Goal: Check status: Check status

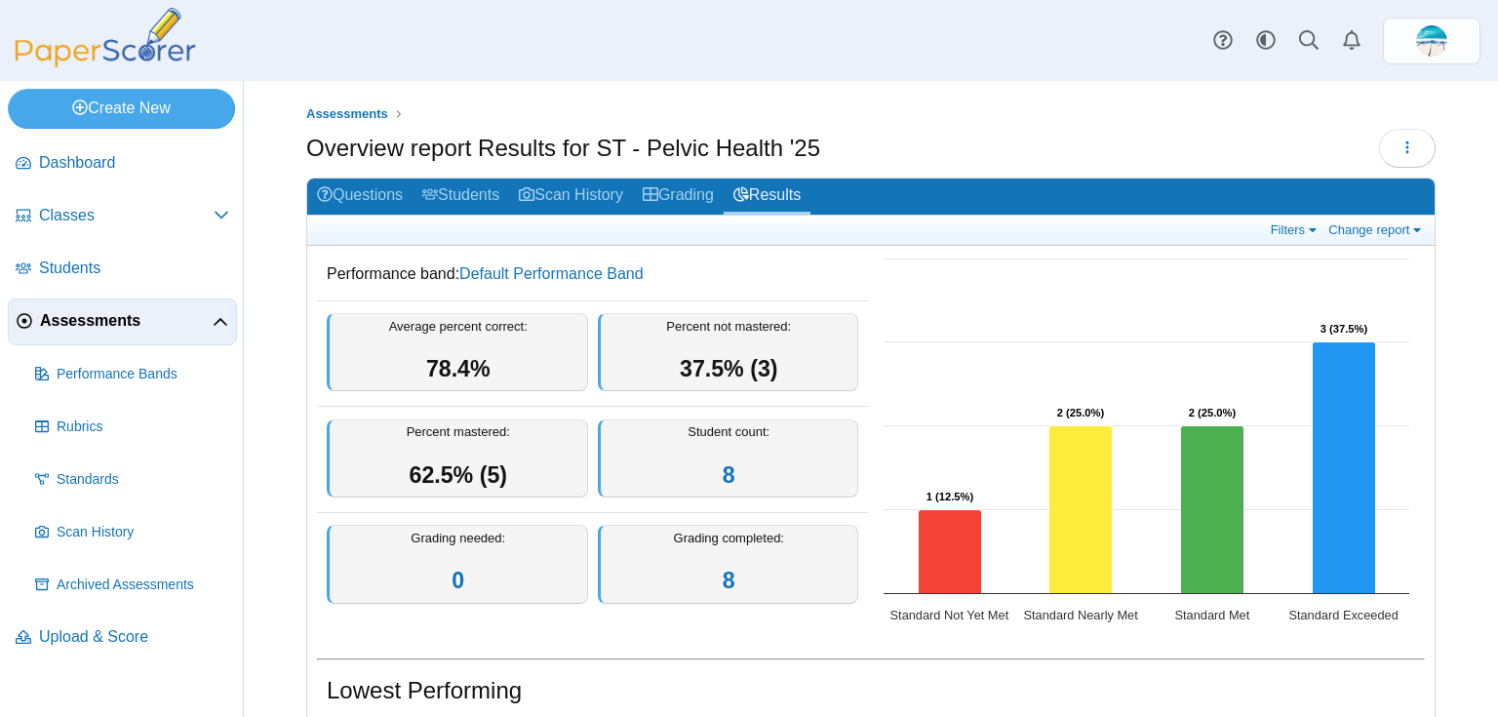
scroll to position [495, 0]
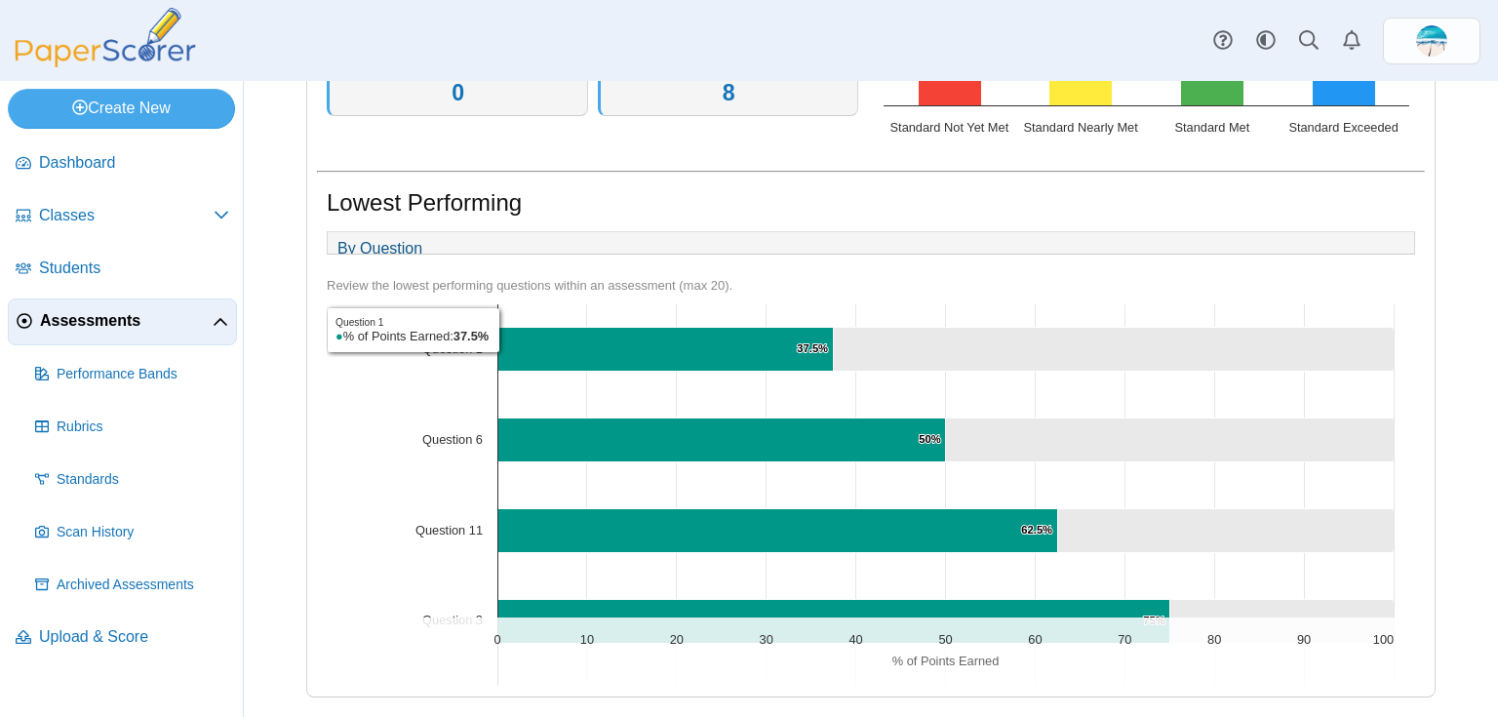
click at [69, 312] on span "Assessments" at bounding box center [126, 320] width 173 height 21
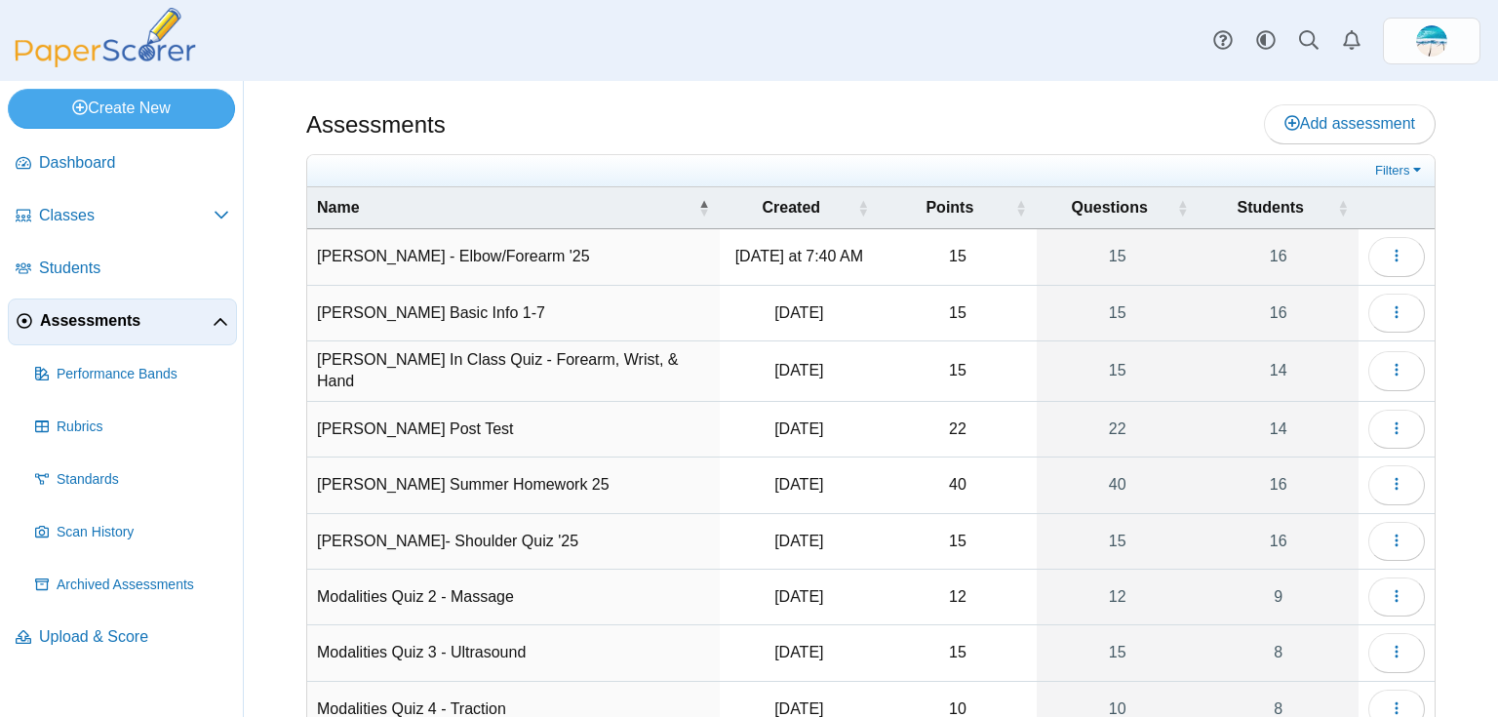
scroll to position [78, 0]
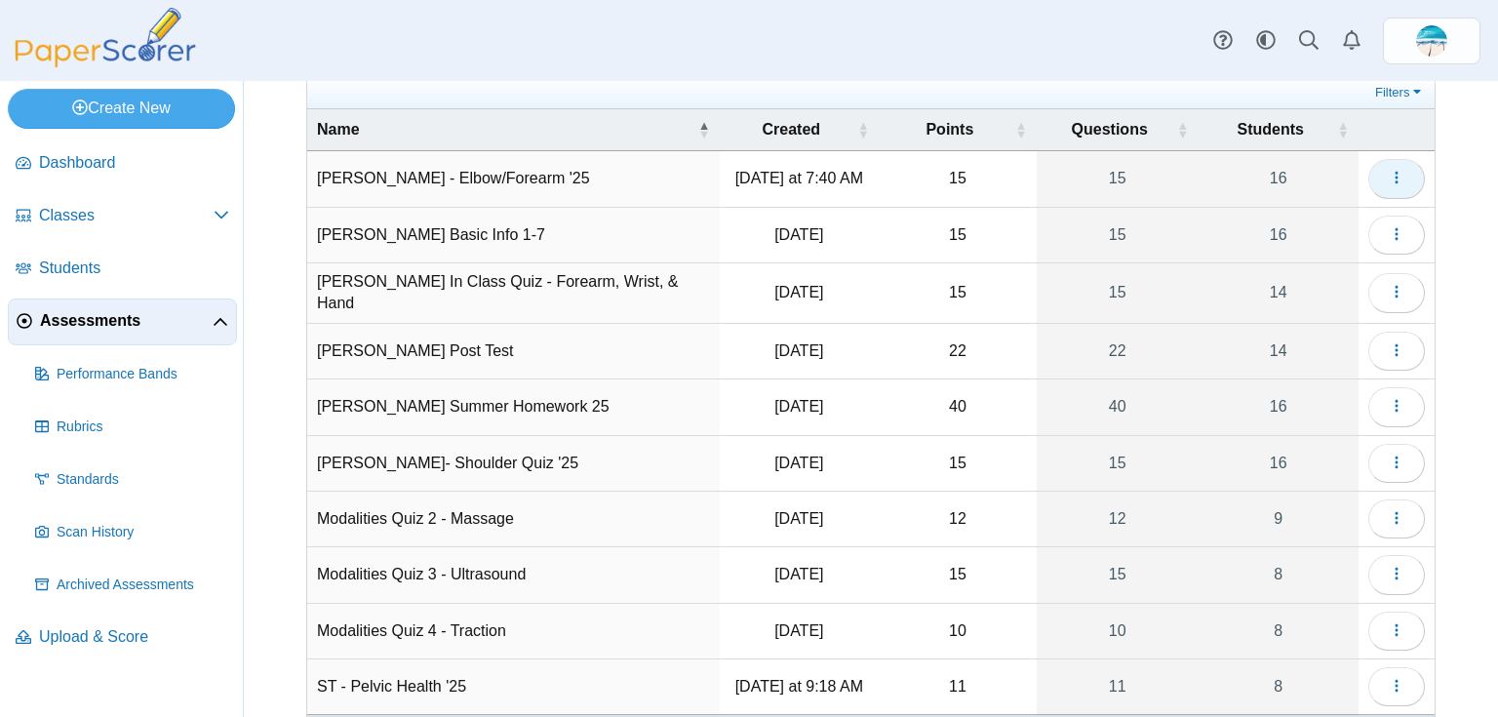
click at [1395, 172] on use "button" at bounding box center [1396, 178] width 3 height 13
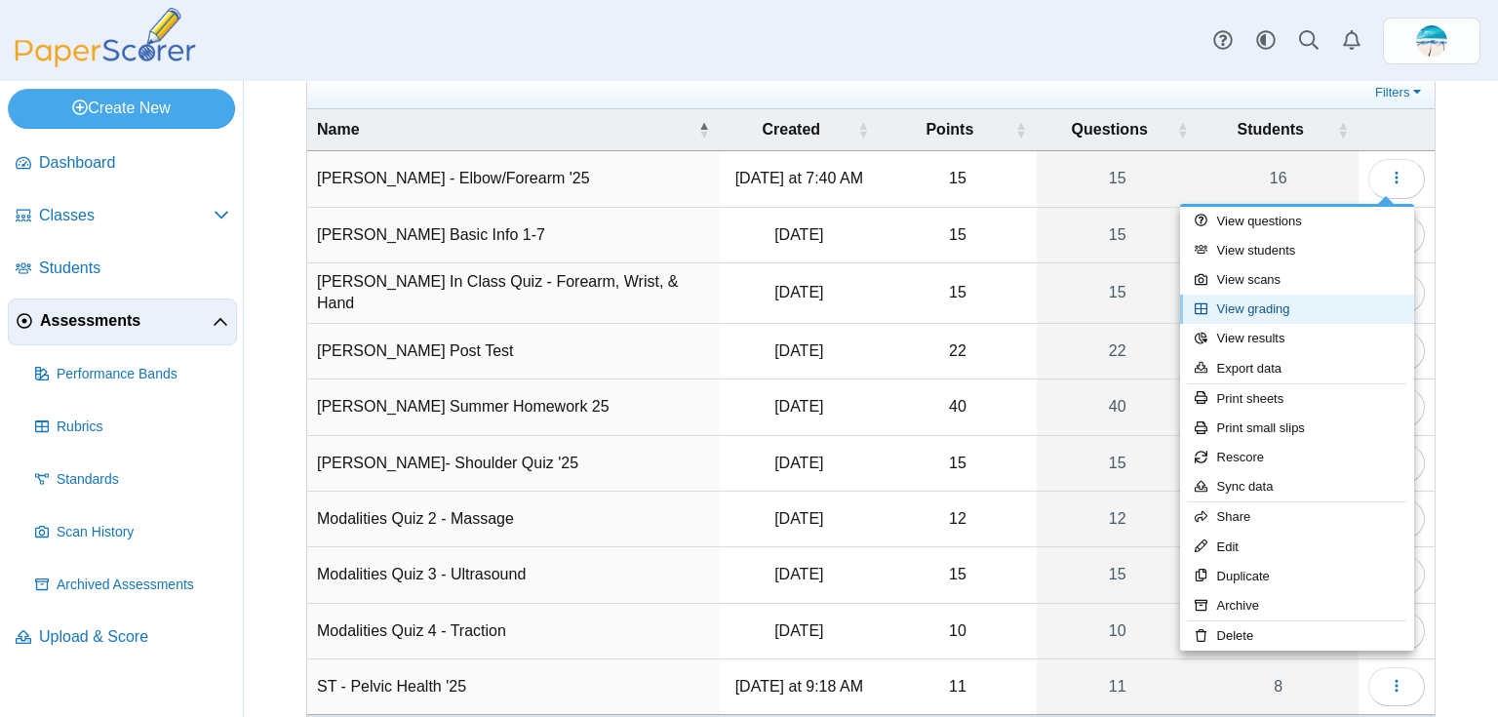
click at [1309, 308] on link "View grading" at bounding box center [1297, 309] width 234 height 29
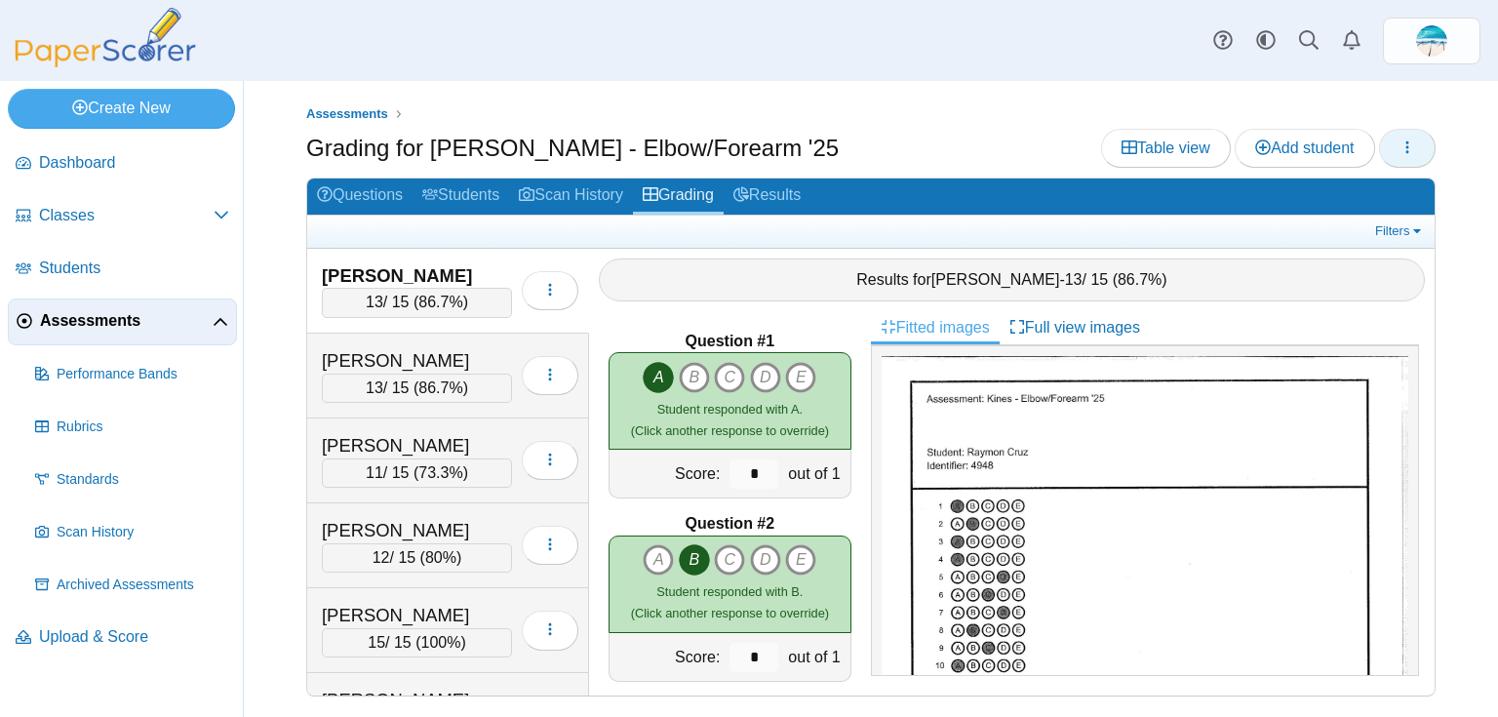
click at [1405, 147] on icon "button" at bounding box center [1408, 148] width 16 height 16
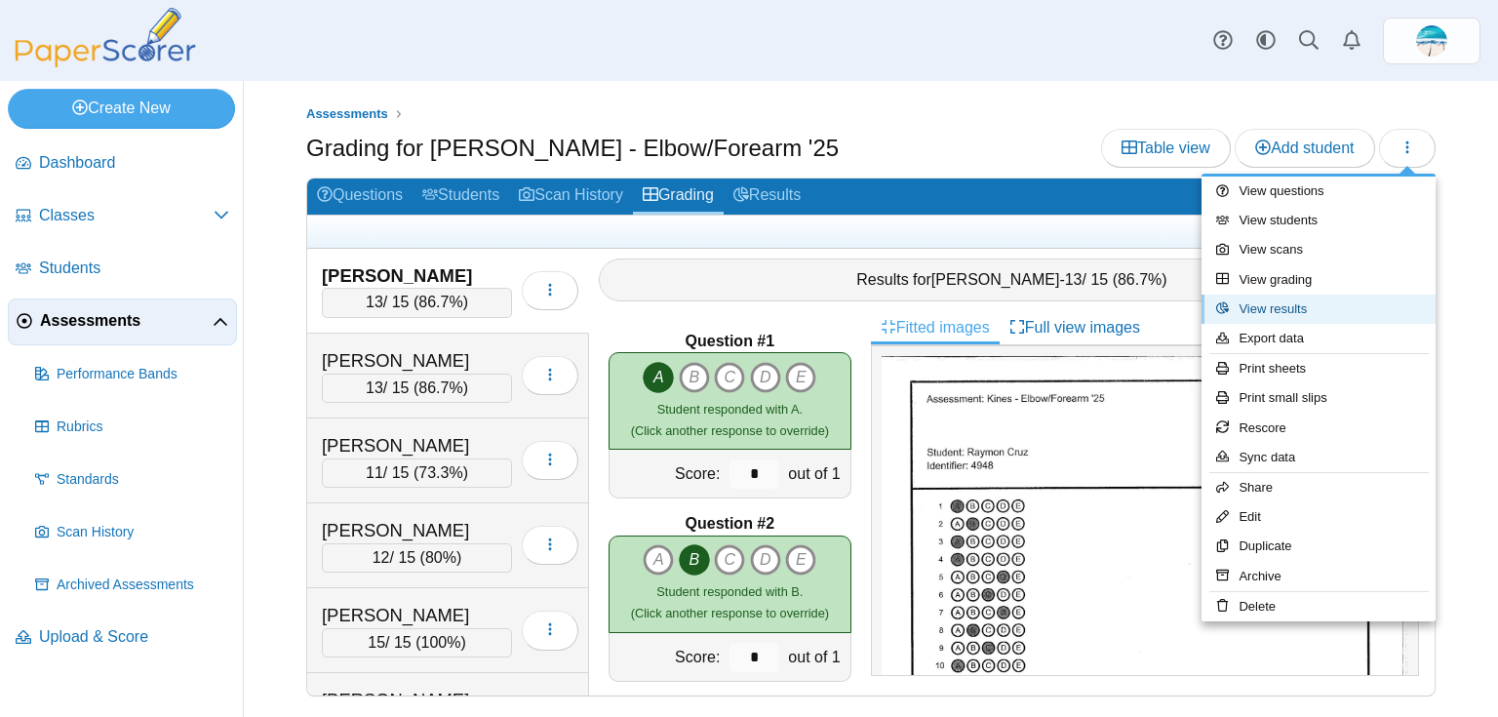
click at [1331, 303] on link "View results" at bounding box center [1319, 309] width 234 height 29
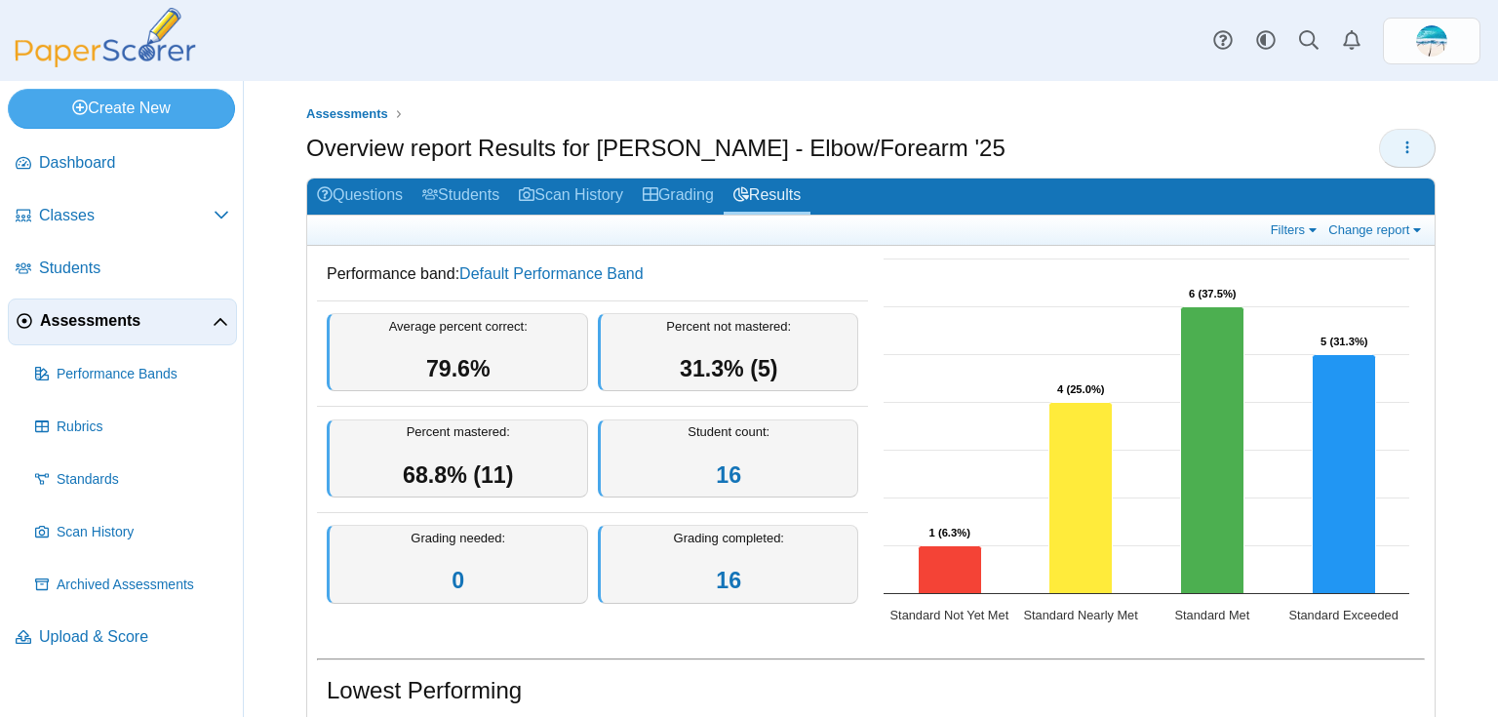
click at [1401, 142] on icon "button" at bounding box center [1408, 148] width 16 height 16
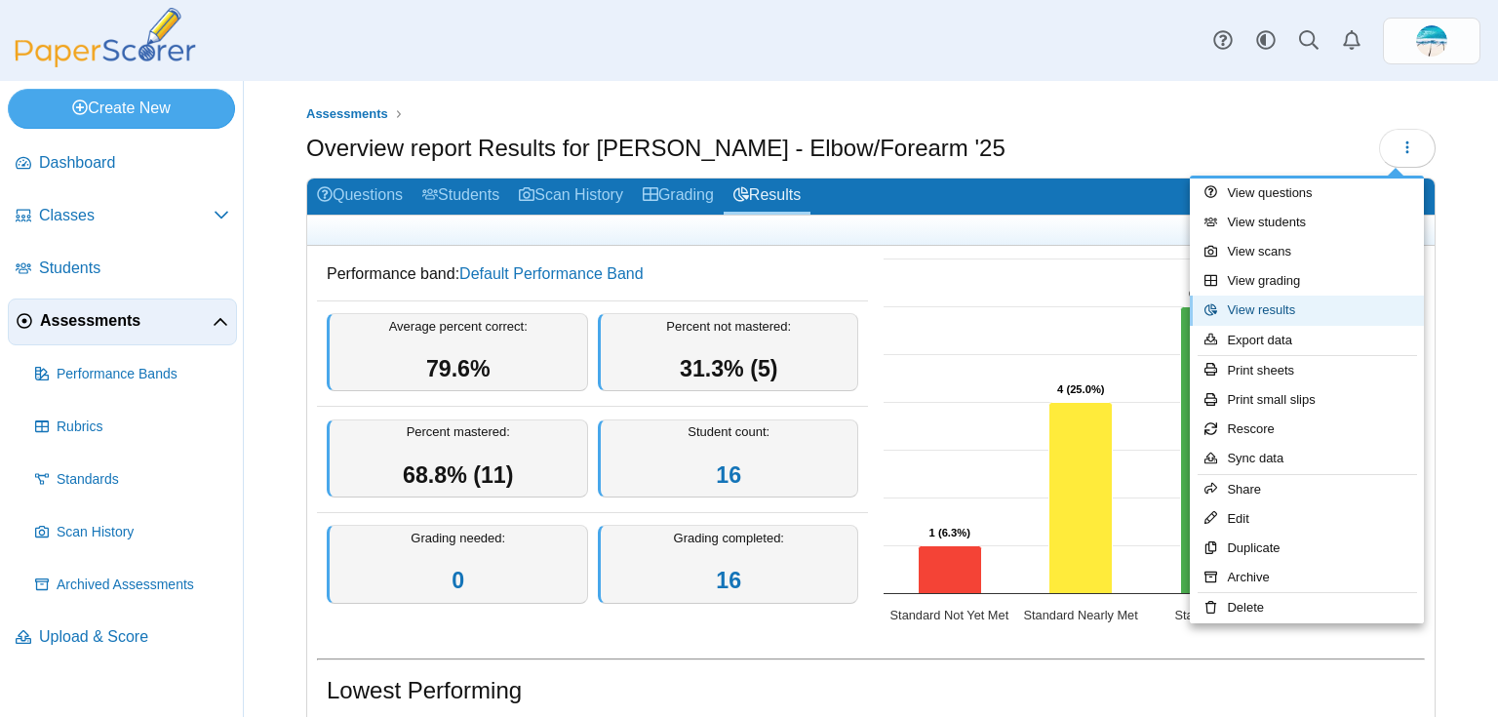
click at [1346, 305] on link "View results" at bounding box center [1307, 310] width 234 height 29
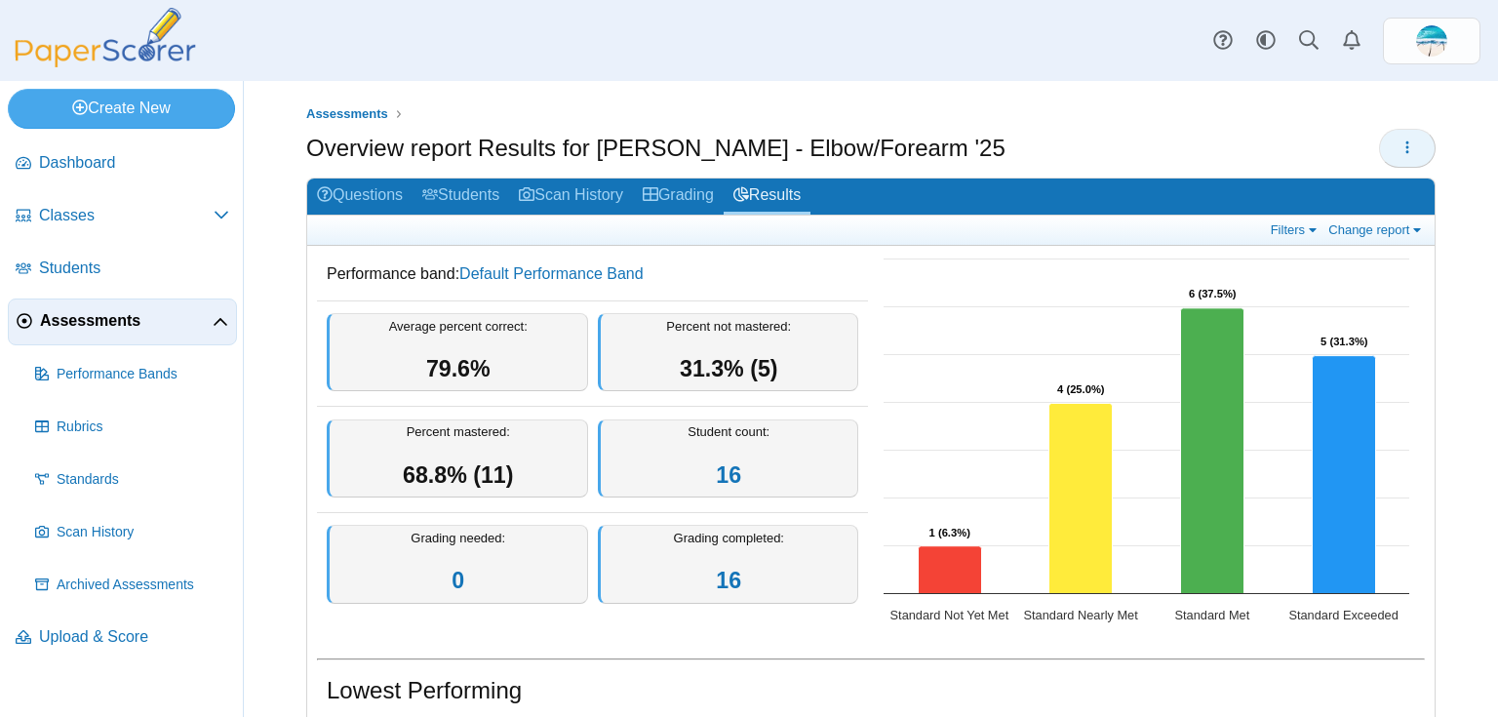
click at [1401, 146] on icon "button" at bounding box center [1408, 148] width 16 height 16
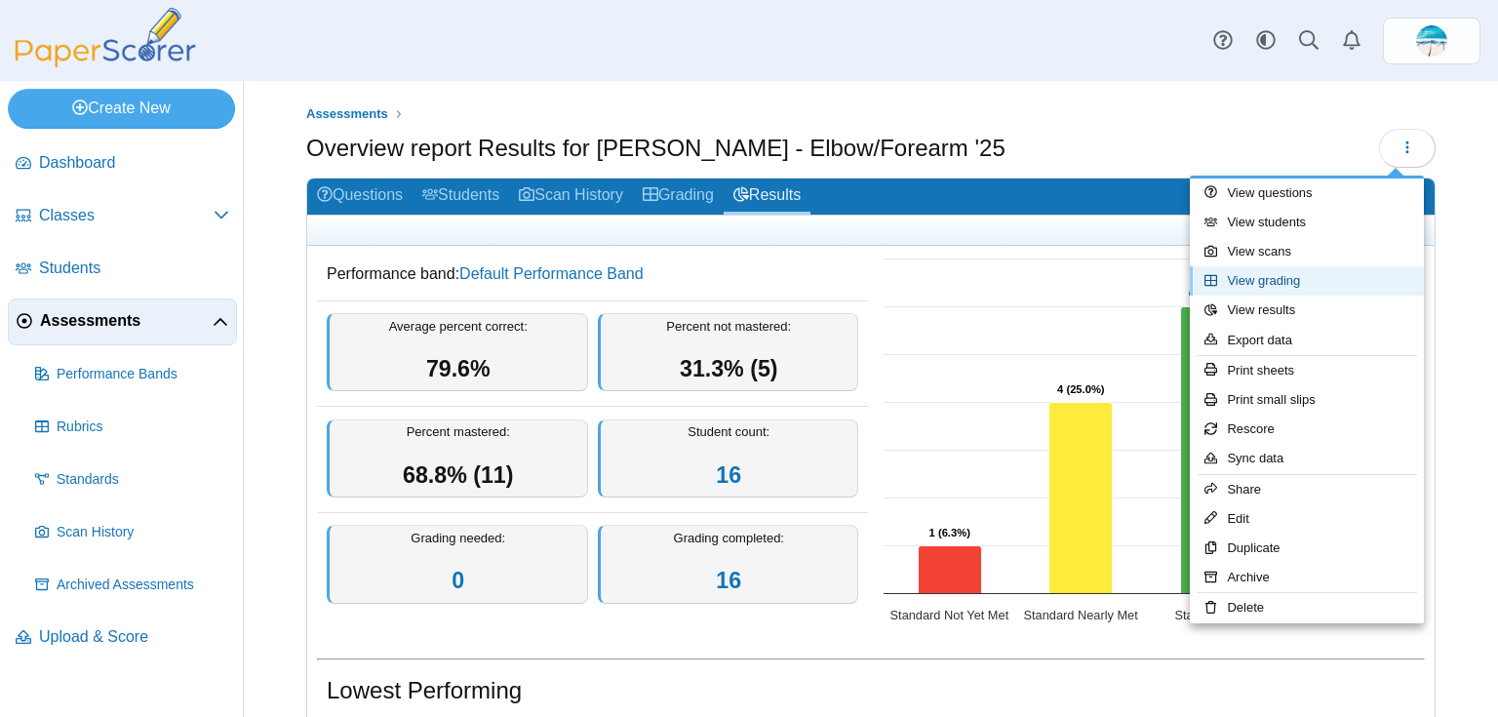
click at [1343, 274] on link "View grading" at bounding box center [1307, 280] width 234 height 29
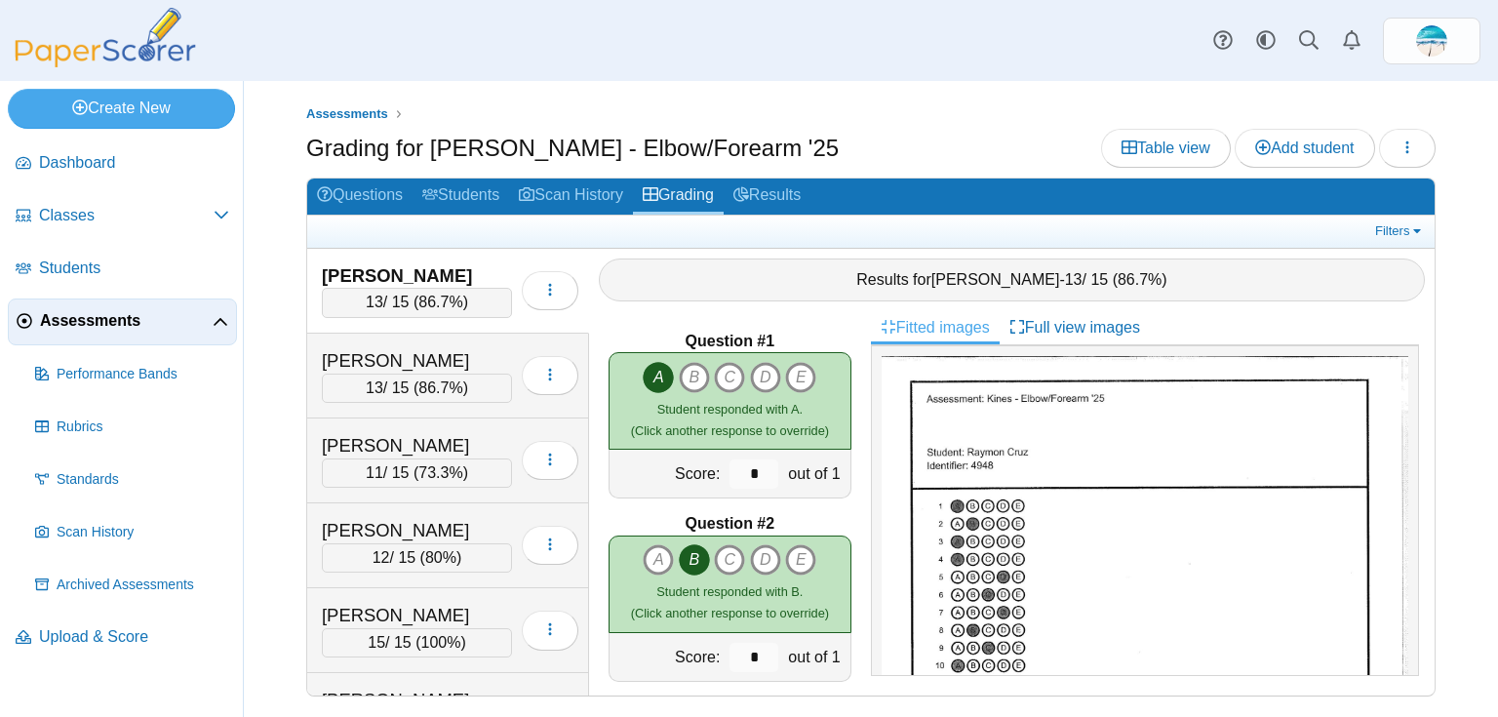
click at [448, 312] on div "13 / 15 ( 86.7% )" at bounding box center [417, 302] width 190 height 29
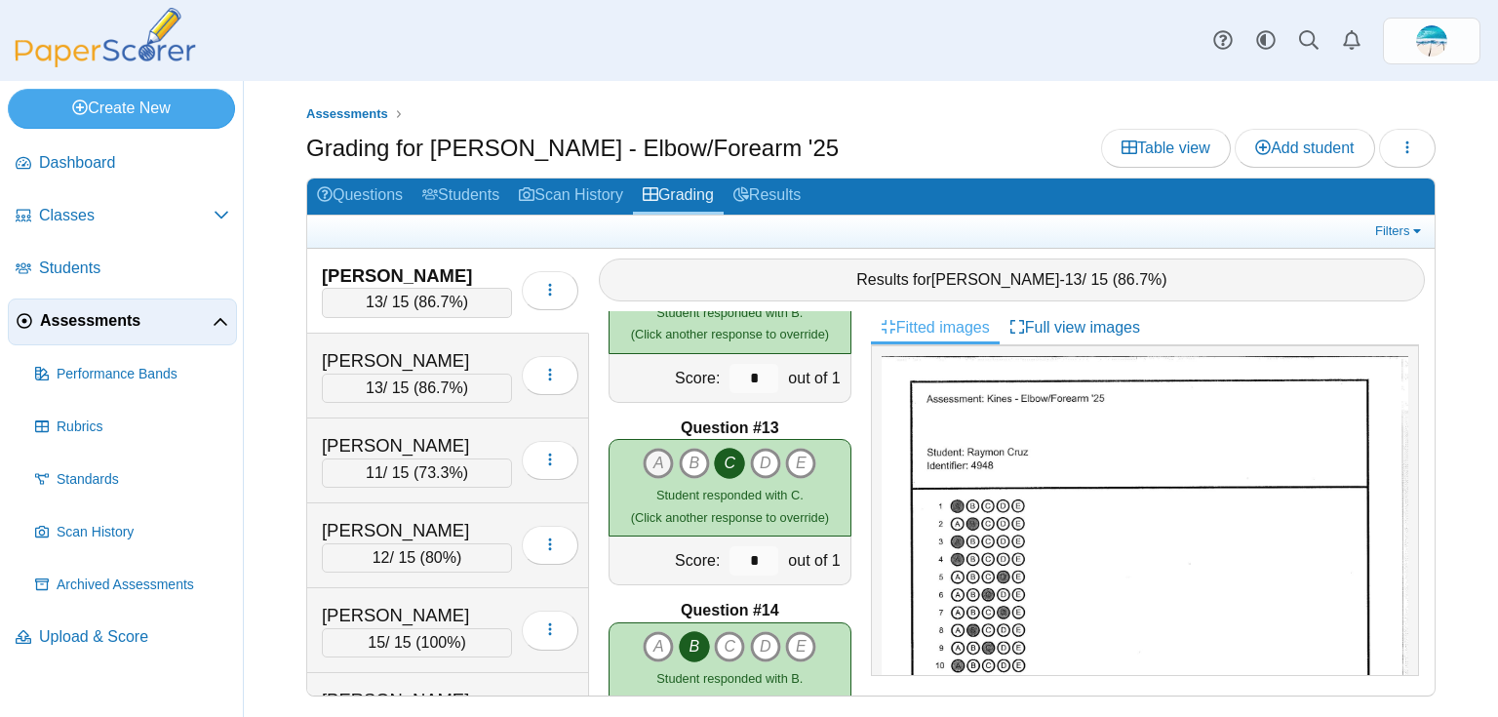
scroll to position [2185, 0]
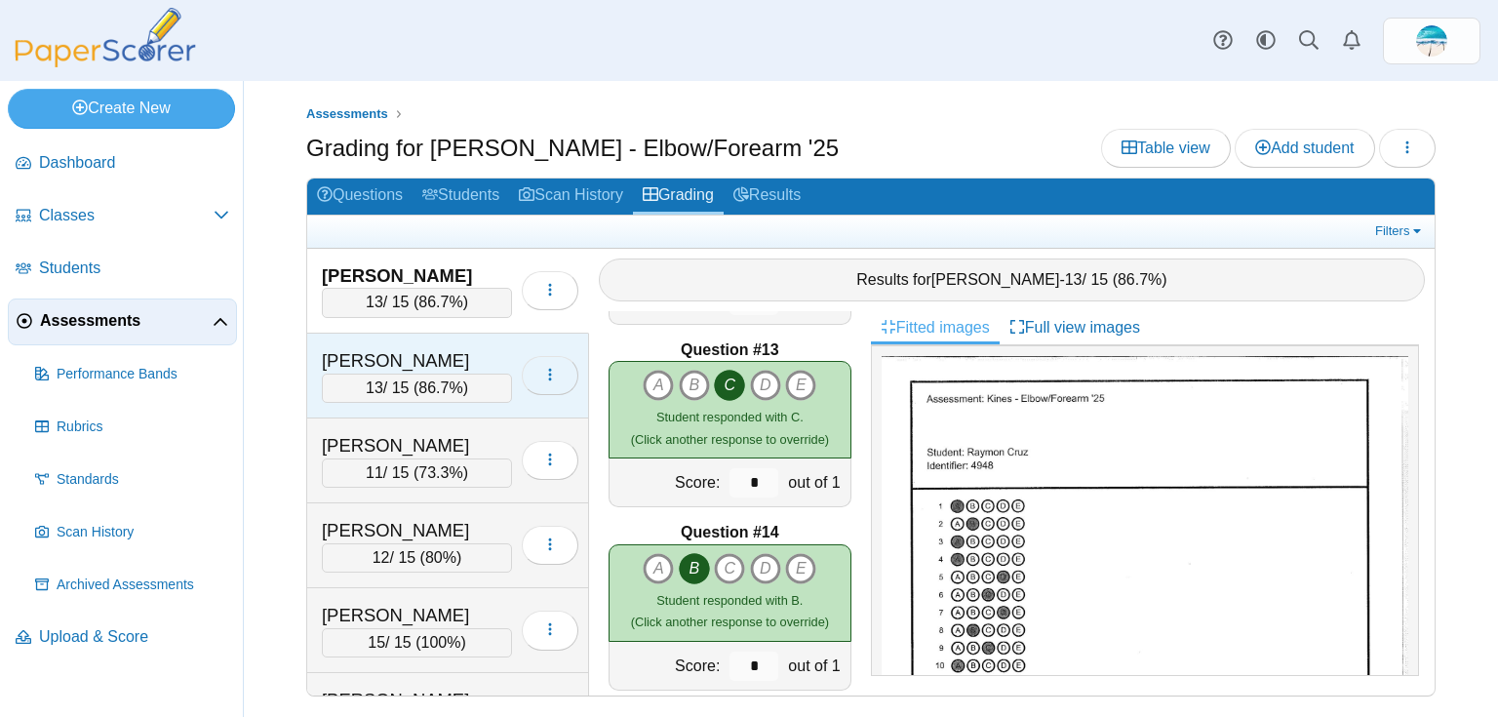
click at [544, 371] on icon "button" at bounding box center [550, 375] width 16 height 16
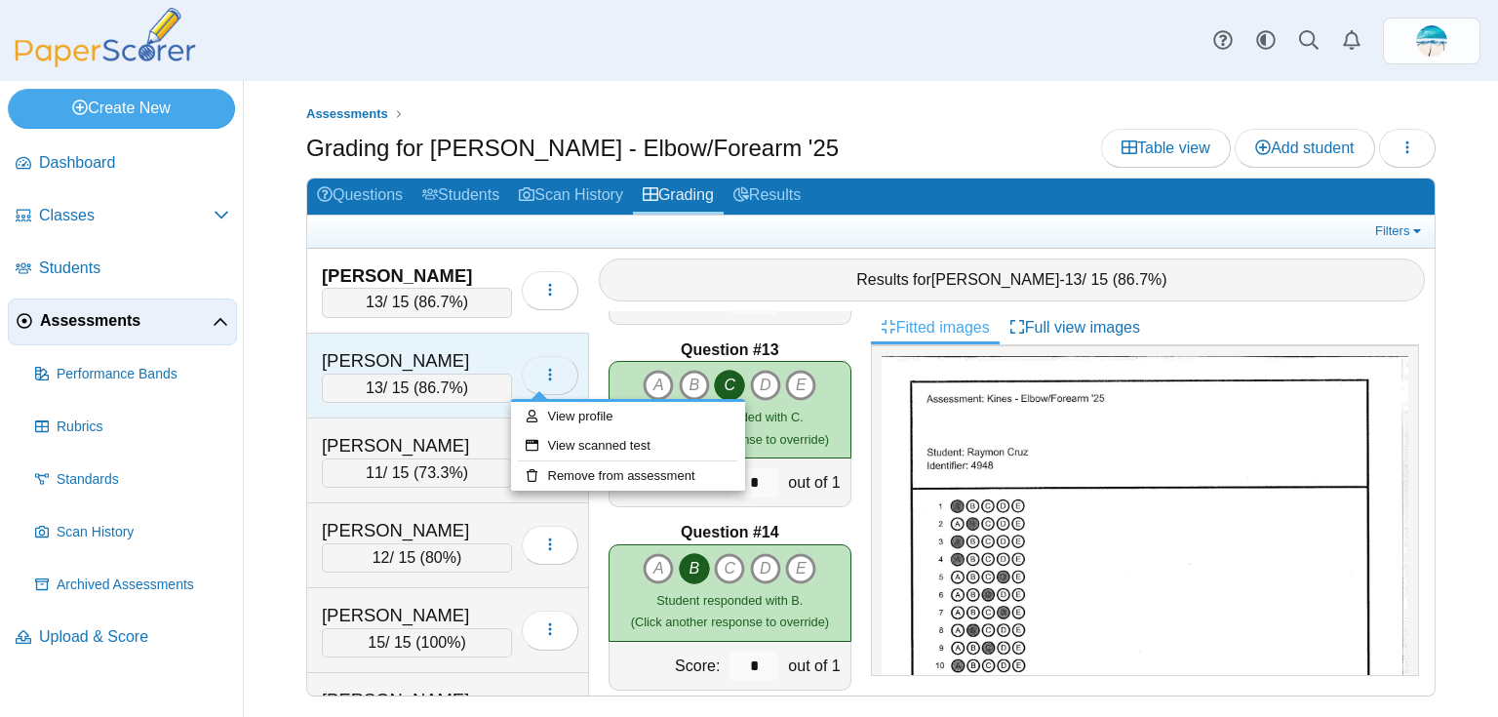
click at [544, 371] on icon "button" at bounding box center [550, 375] width 16 height 16
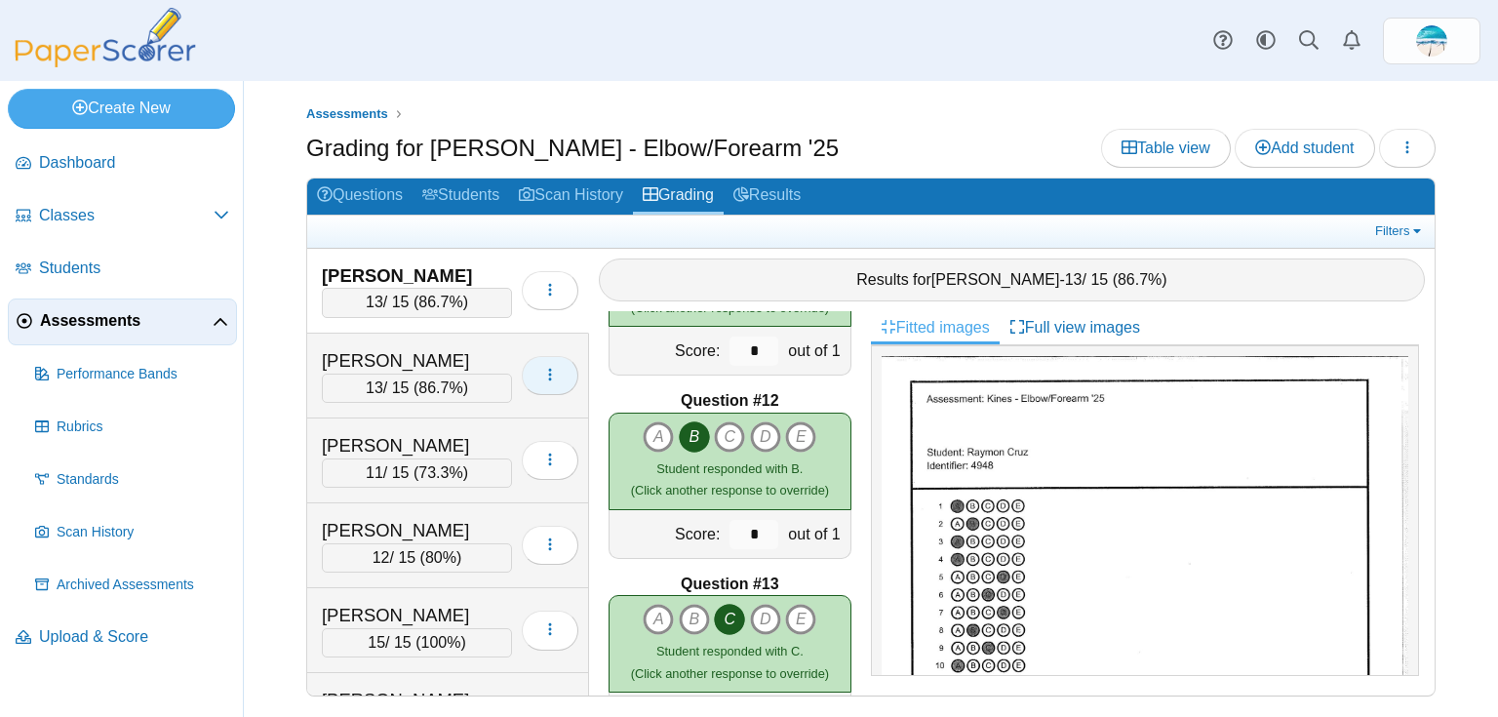
scroll to position [1483, 0]
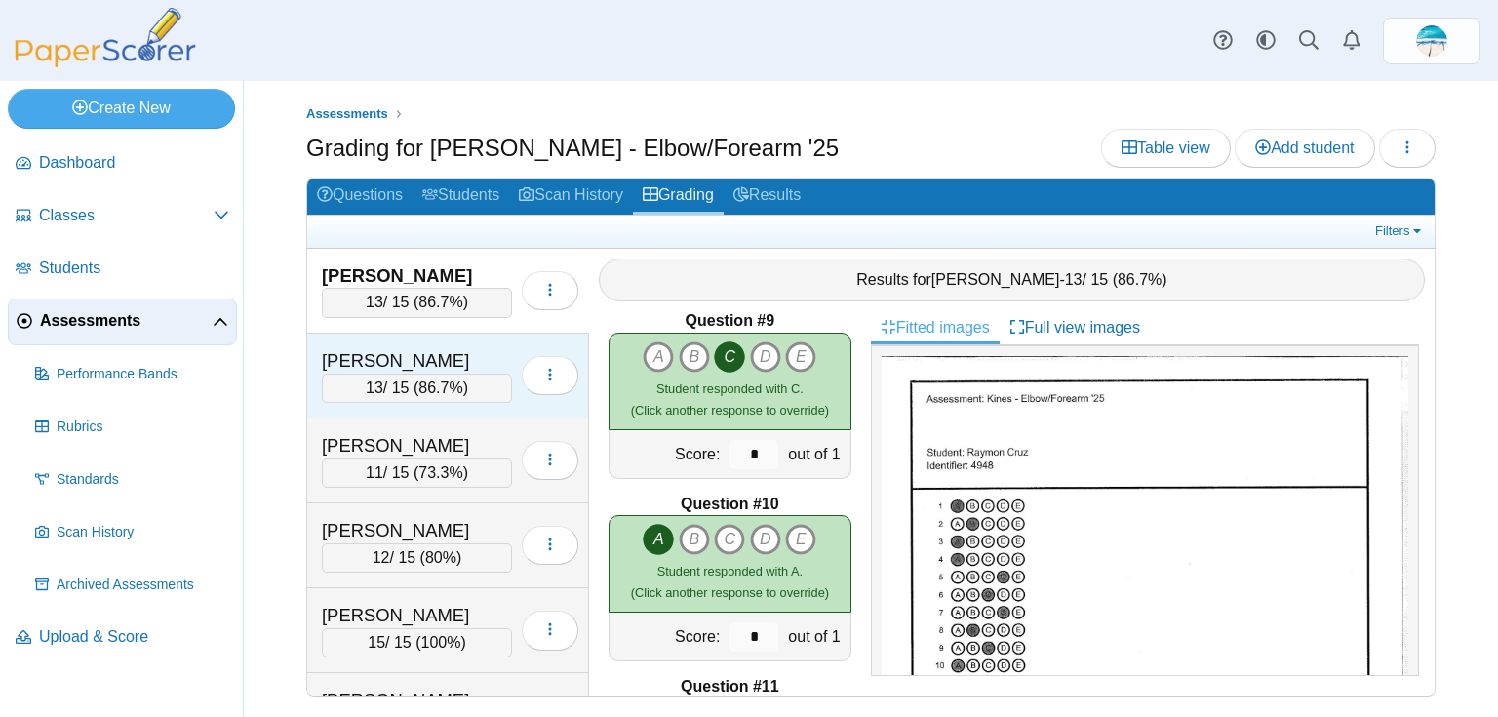
click at [418, 351] on div "[PERSON_NAME]" at bounding box center [417, 360] width 190 height 25
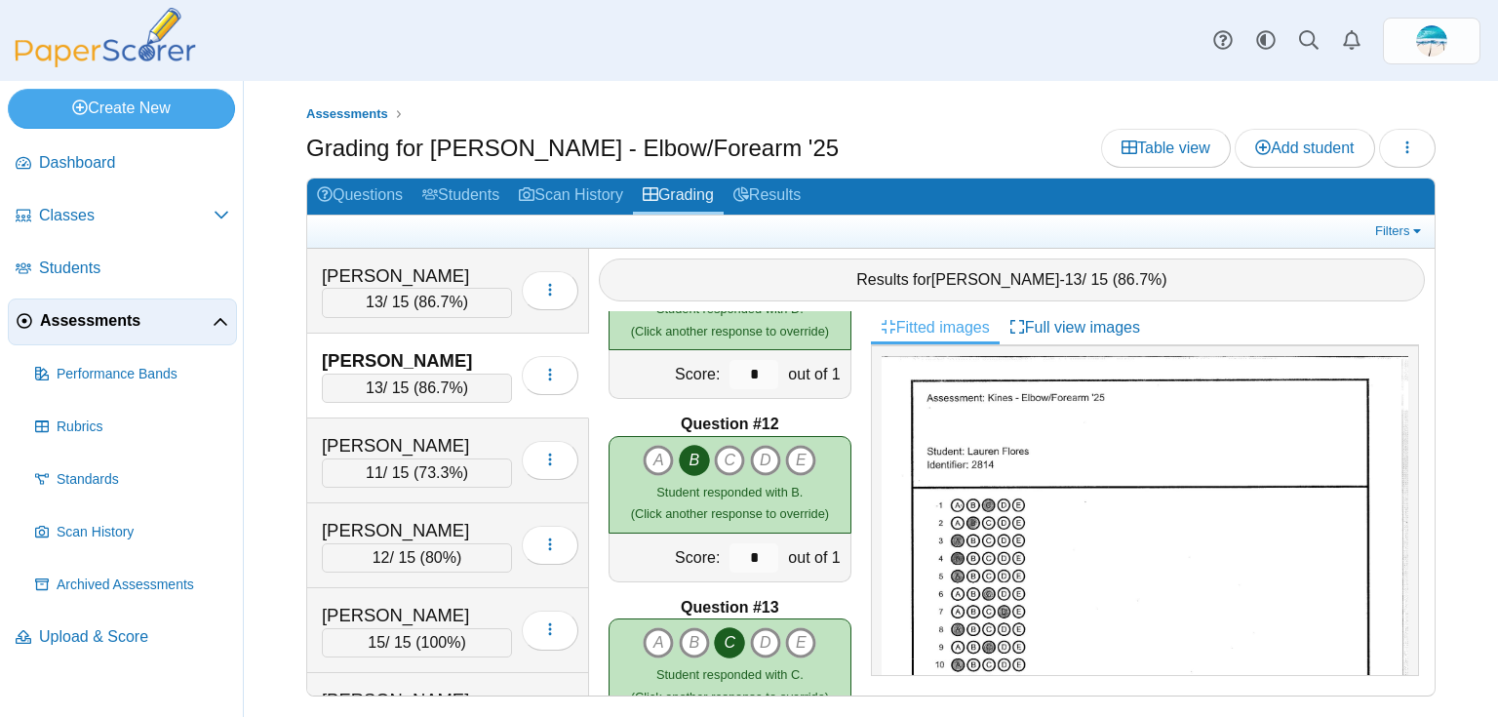
scroll to position [2006, 0]
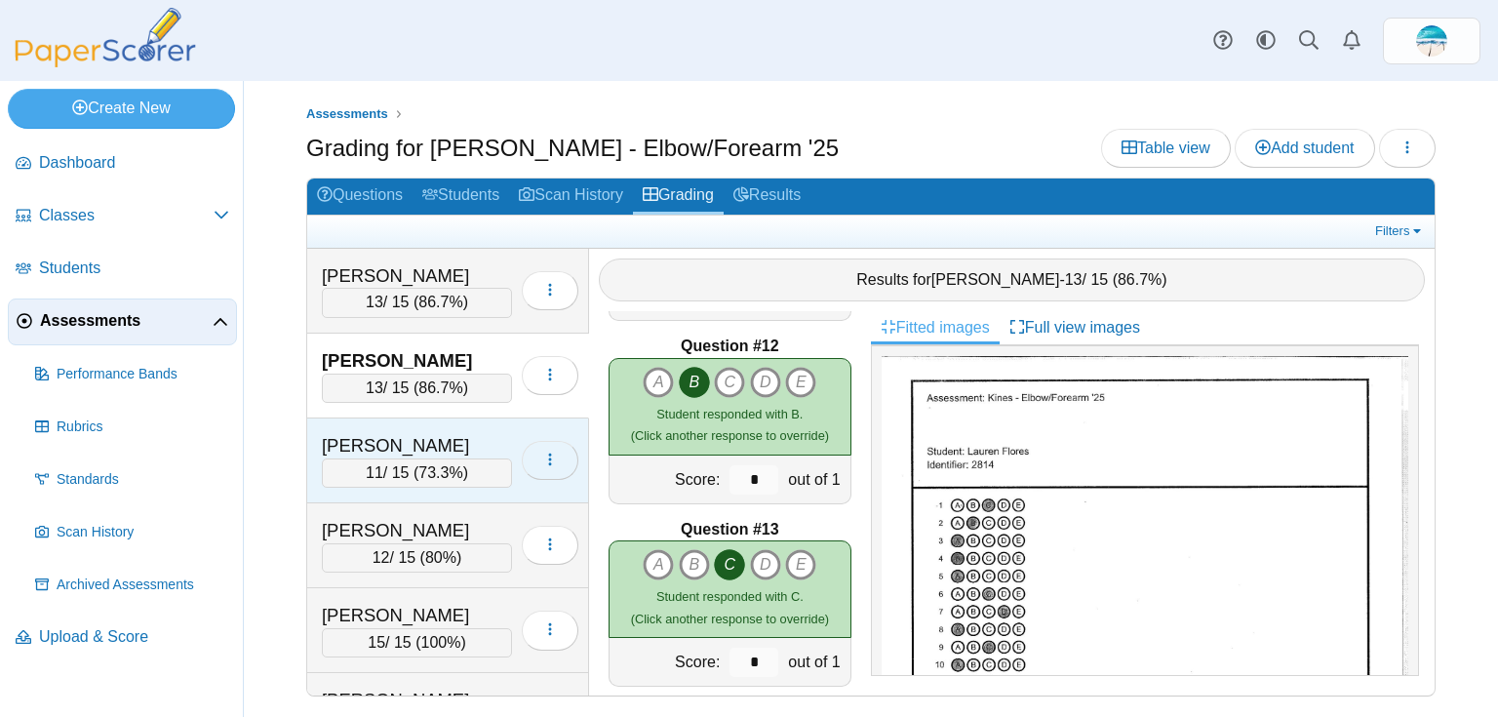
click at [554, 446] on button "button" at bounding box center [550, 460] width 57 height 39
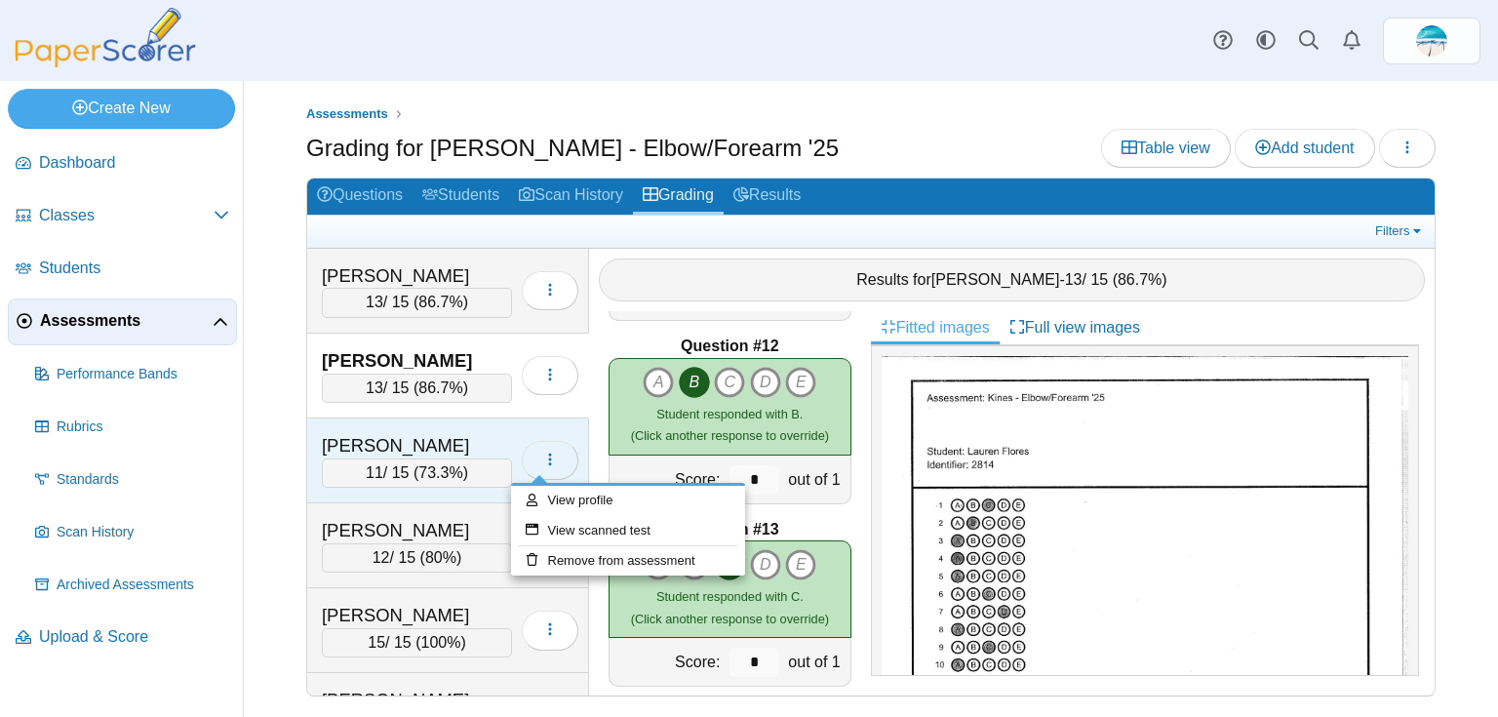
click at [530, 459] on button "button" at bounding box center [550, 460] width 57 height 39
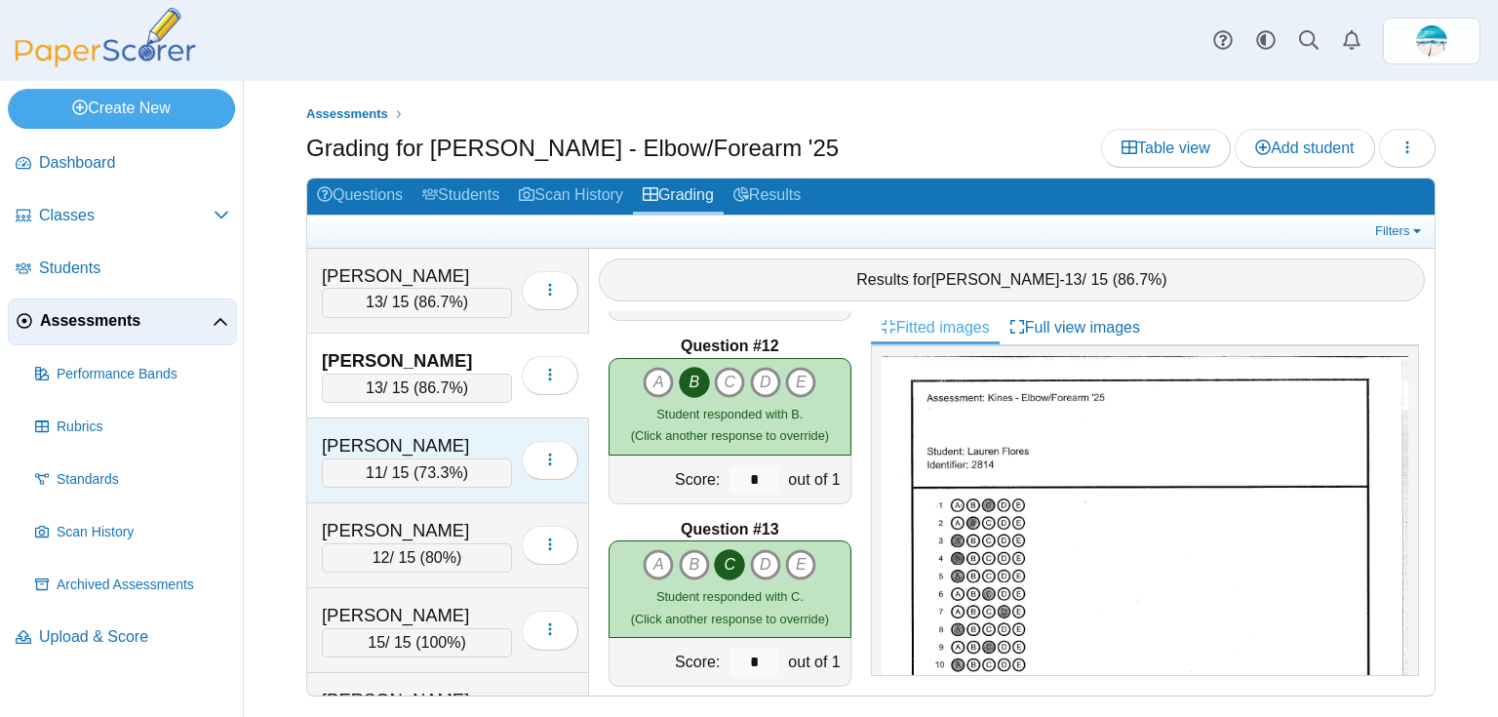
click at [418, 442] on div "[PERSON_NAME]" at bounding box center [417, 445] width 190 height 25
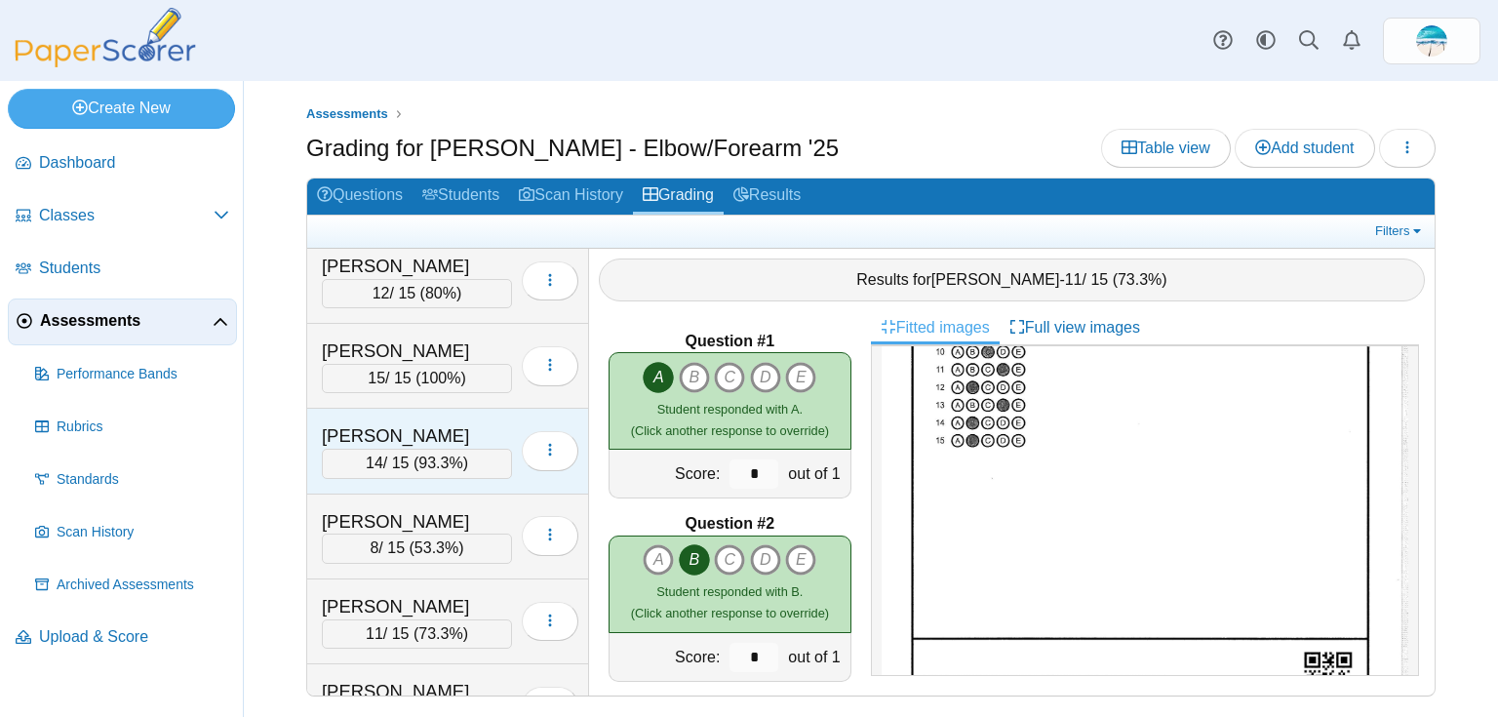
scroll to position [468, 0]
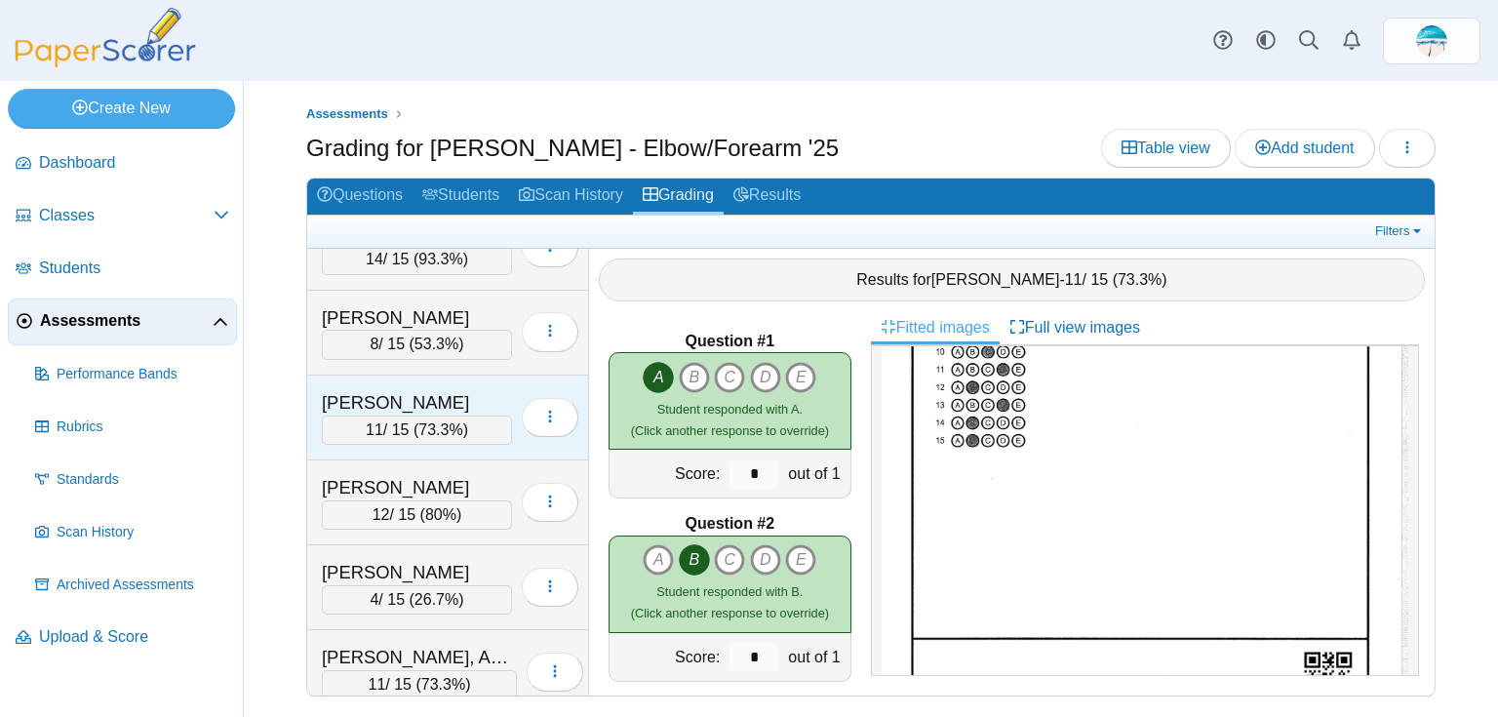
click at [368, 392] on div "[PERSON_NAME]" at bounding box center [417, 402] width 190 height 25
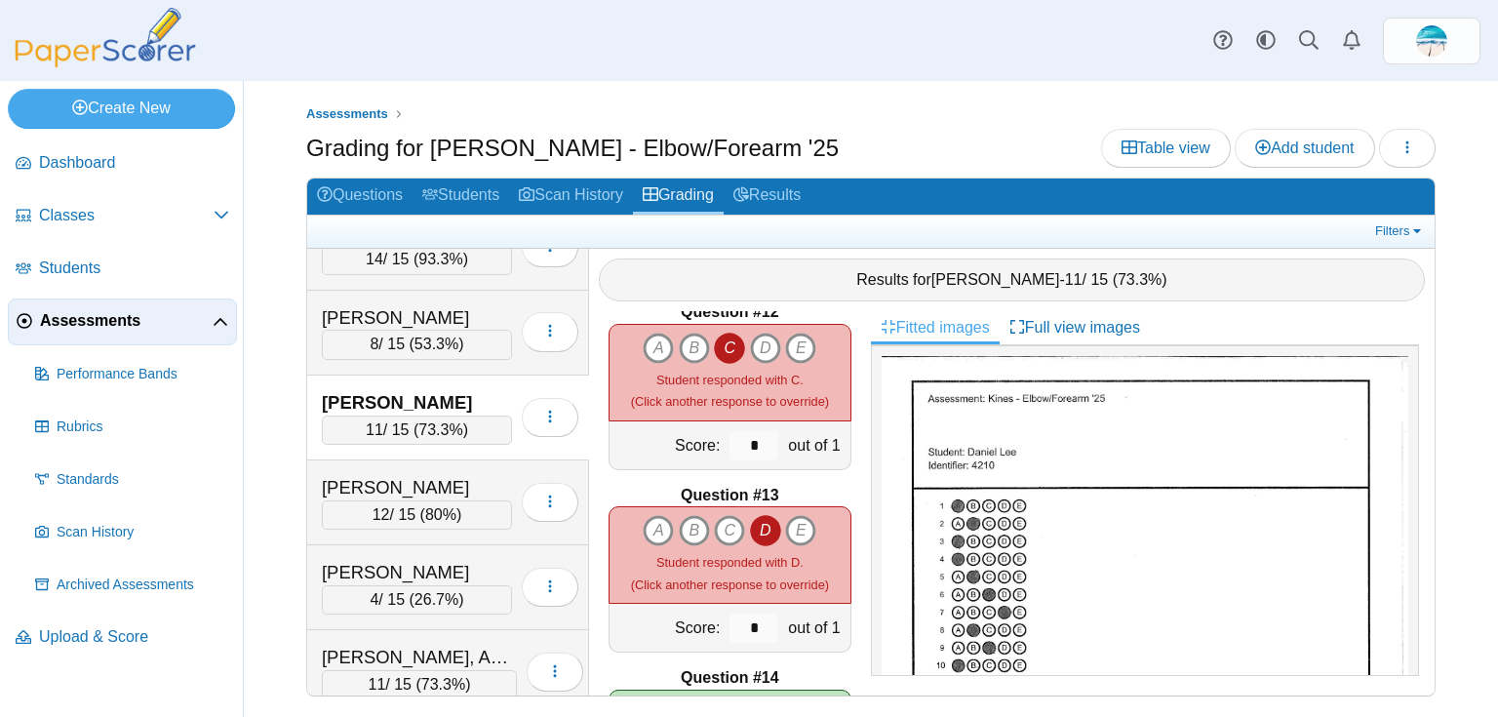
scroll to position [2107, 0]
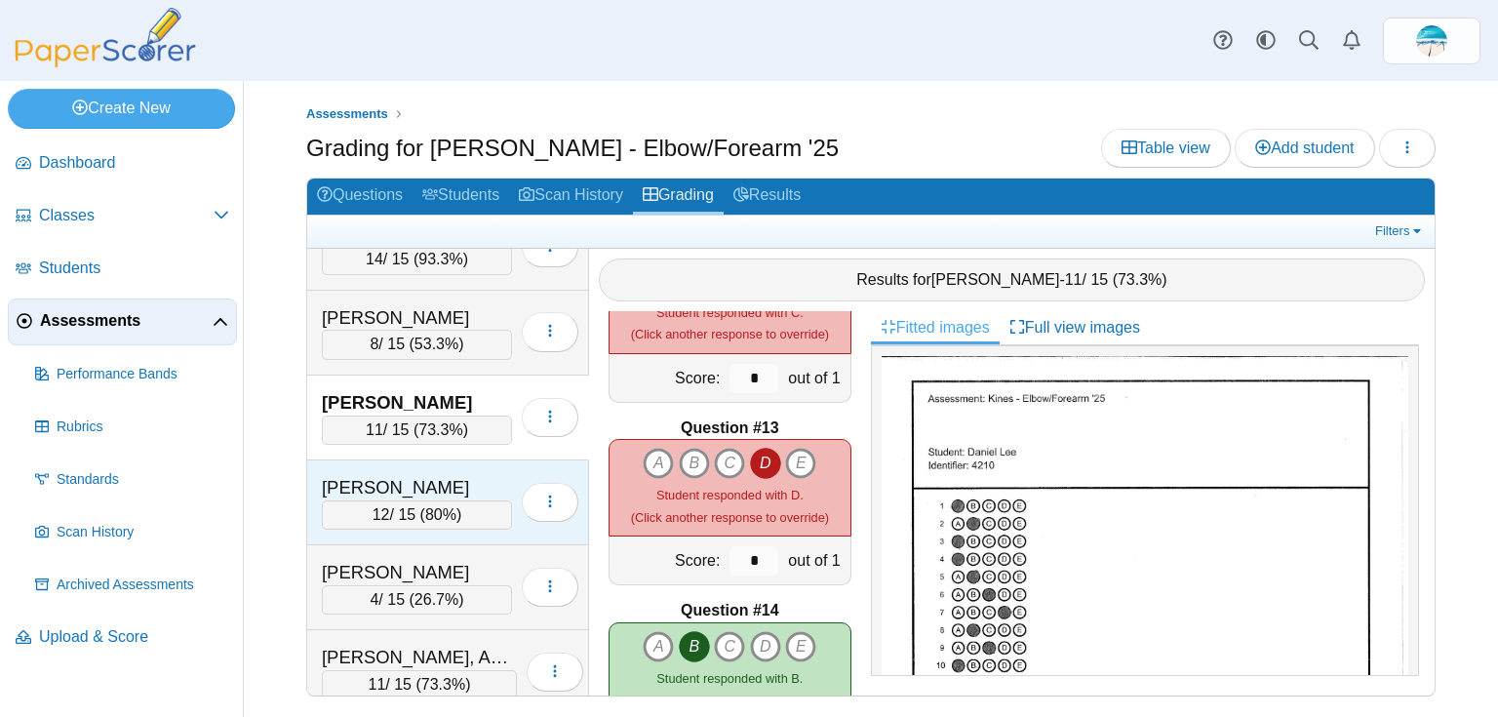
click at [407, 478] on div "[PERSON_NAME]" at bounding box center [417, 487] width 190 height 25
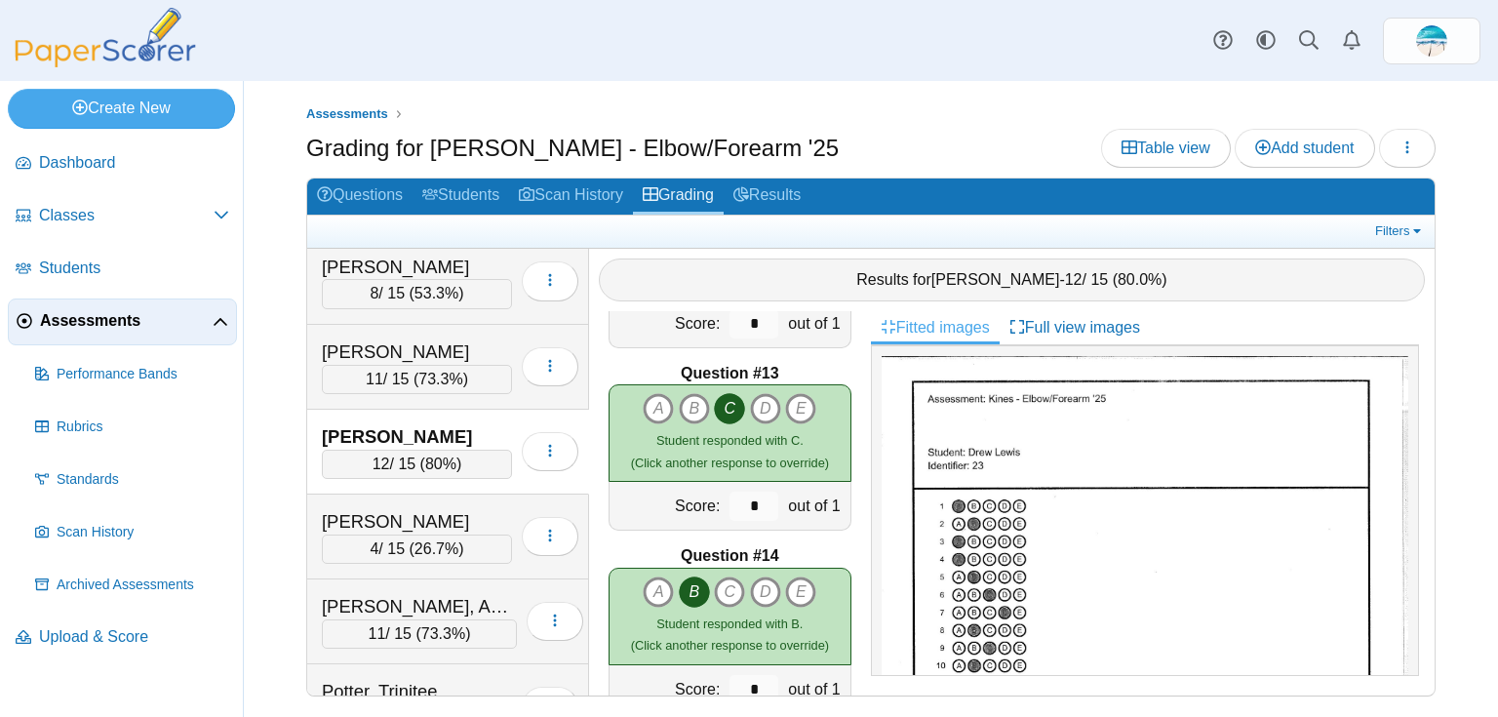
scroll to position [546, 0]
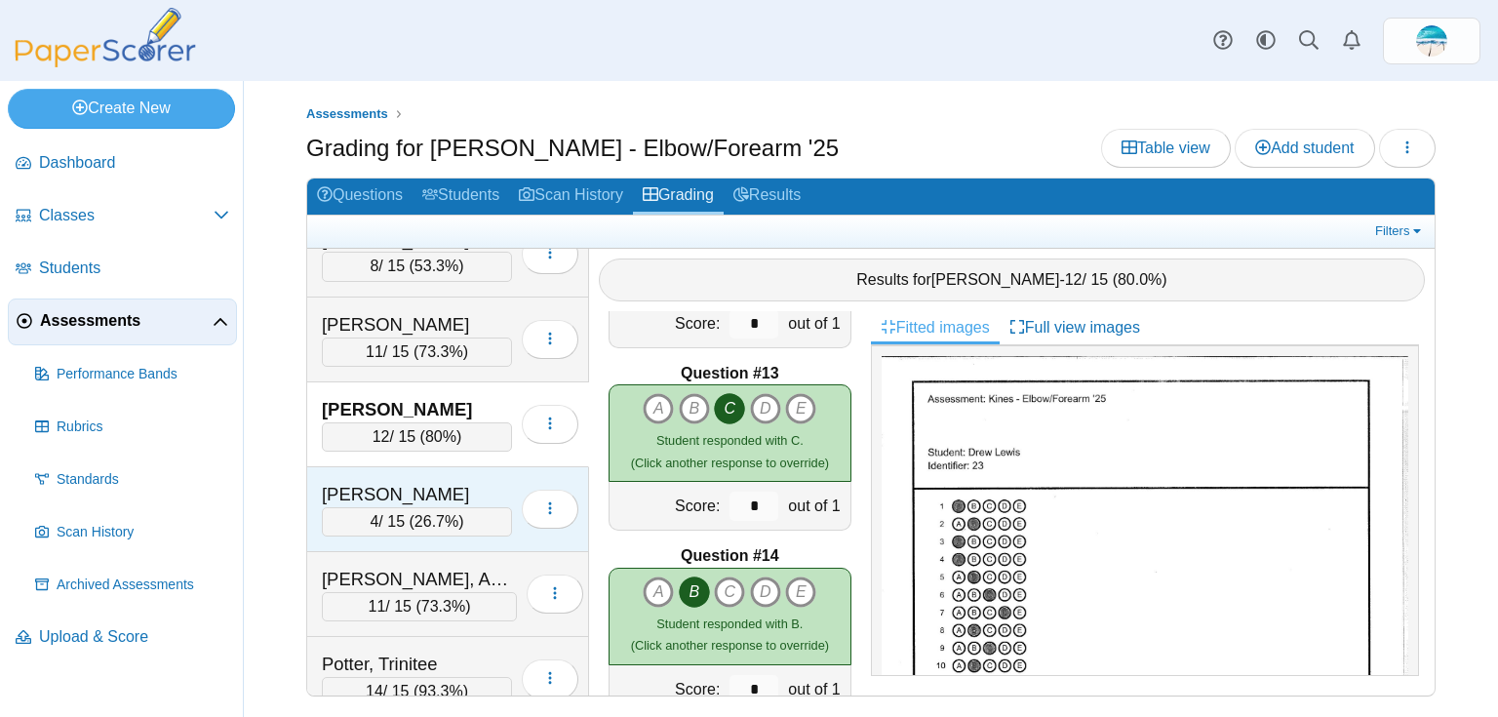
click at [385, 492] on div "[PERSON_NAME]" at bounding box center [417, 494] width 190 height 25
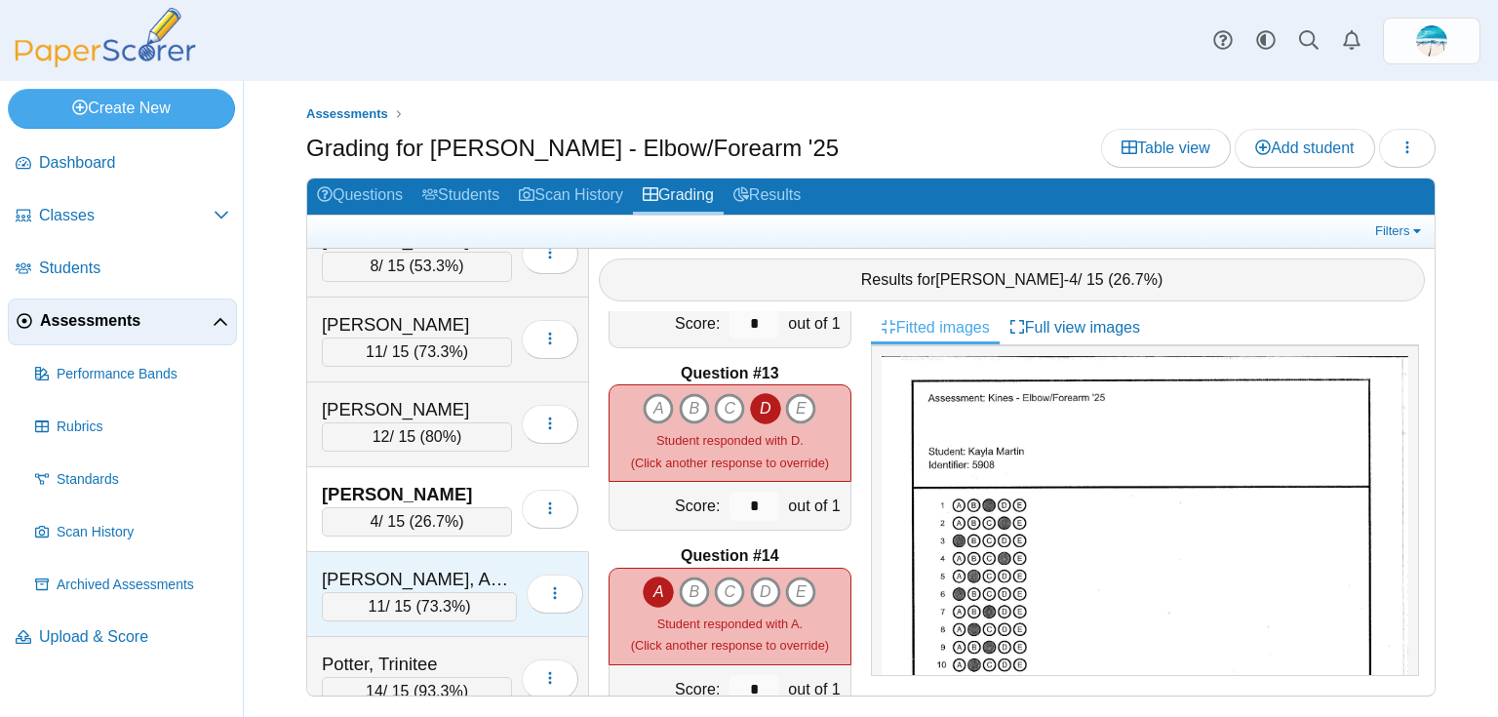
click at [426, 575] on div "[PERSON_NAME], Aniston" at bounding box center [419, 579] width 195 height 25
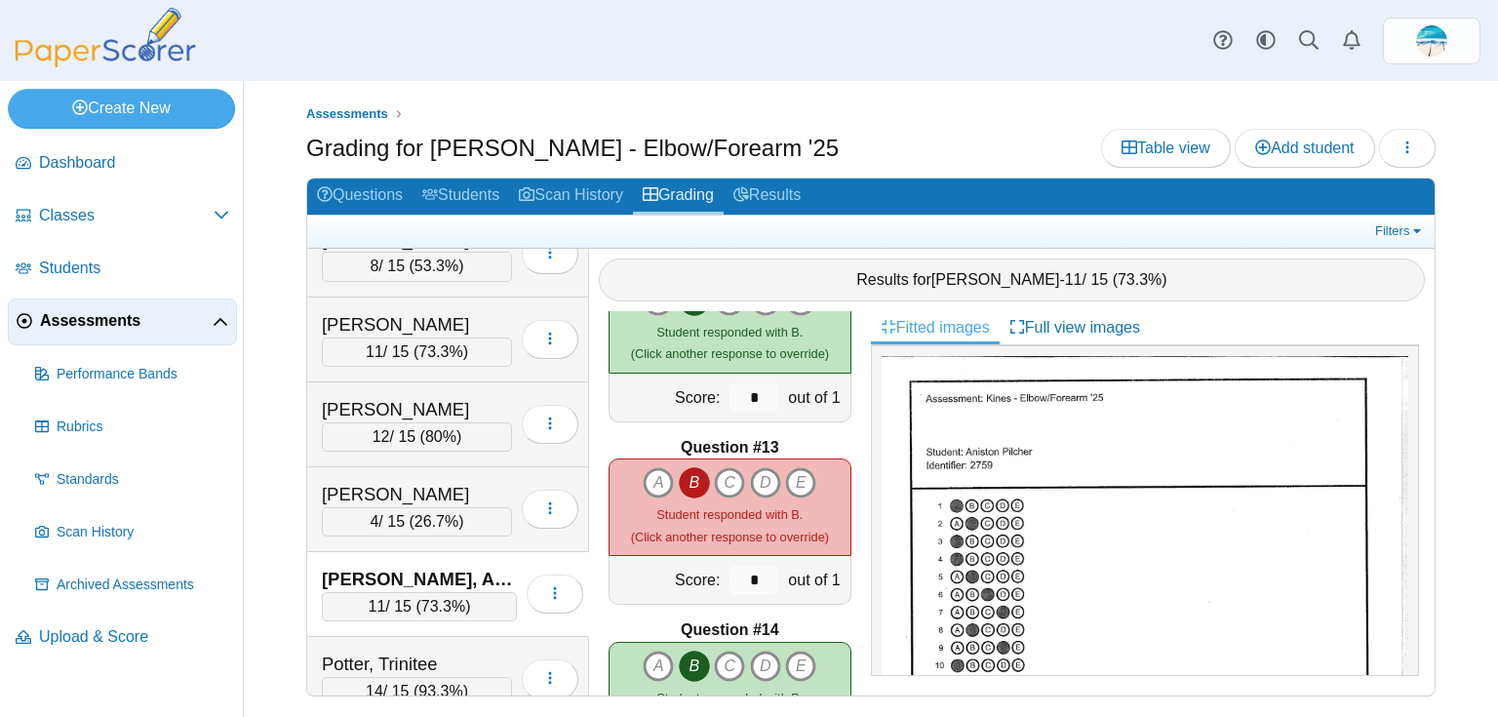
scroll to position [2084, 0]
